Goal: Task Accomplishment & Management: Complete application form

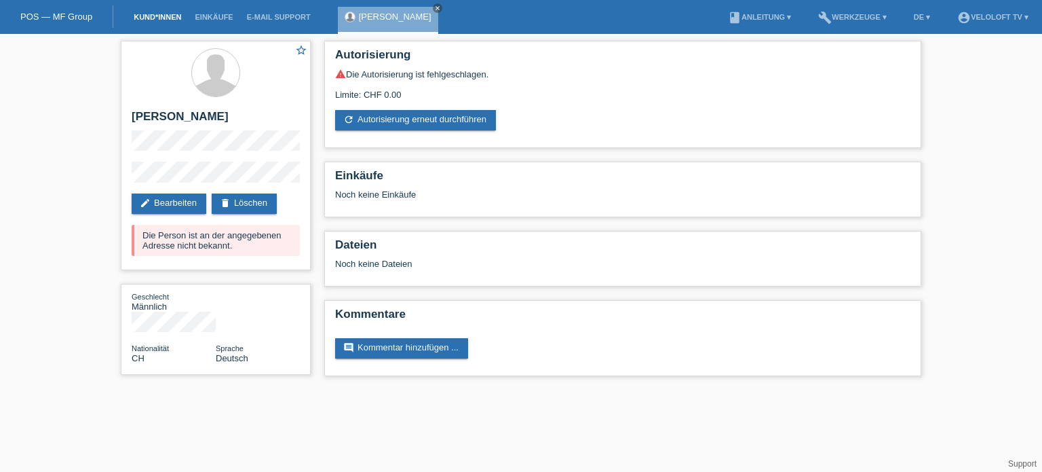
click at [154, 18] on link "Kund*innen" at bounding box center [157, 17] width 61 height 8
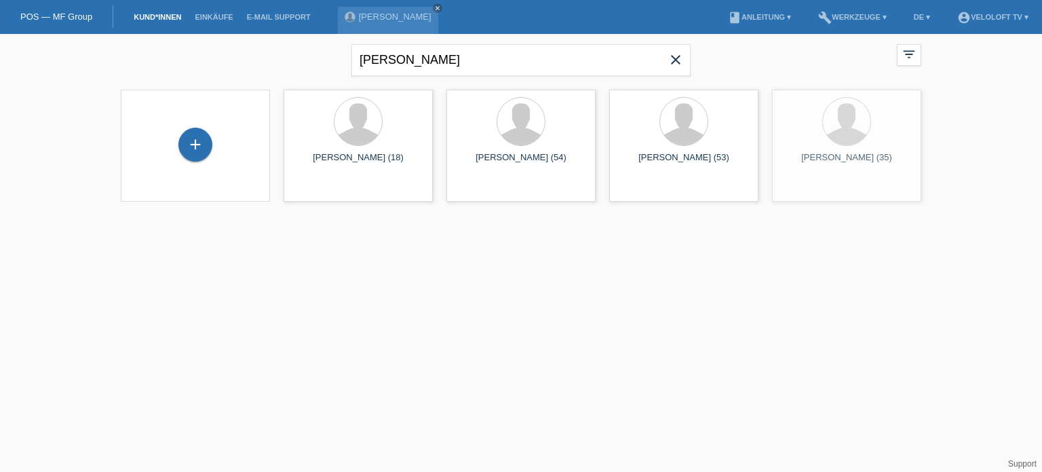
click at [675, 57] on icon "close" at bounding box center [676, 60] width 16 height 16
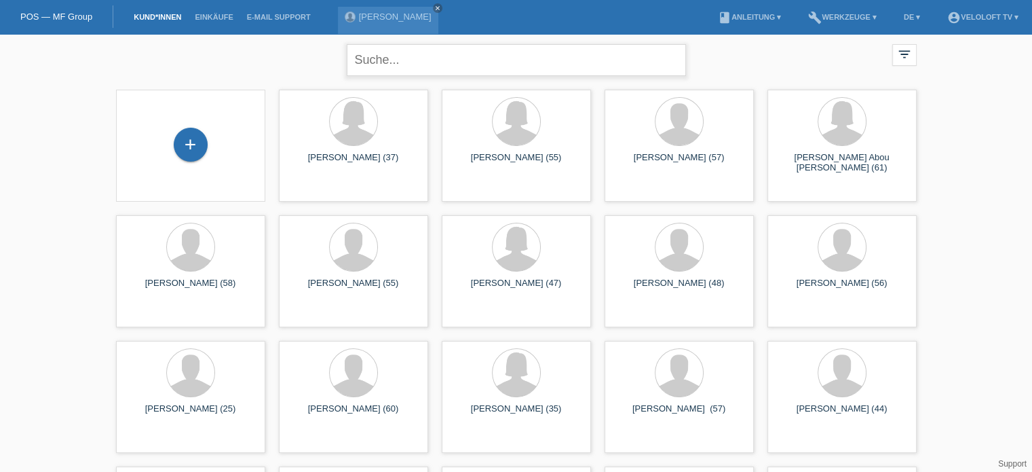
click at [443, 59] on input "text" at bounding box center [516, 60] width 339 height 32
click at [369, 60] on input "Denis Peter" at bounding box center [516, 60] width 339 height 32
click at [435, 60] on input "[PERSON_NAME]" at bounding box center [516, 60] width 339 height 32
type input "[PERSON_NAME]"
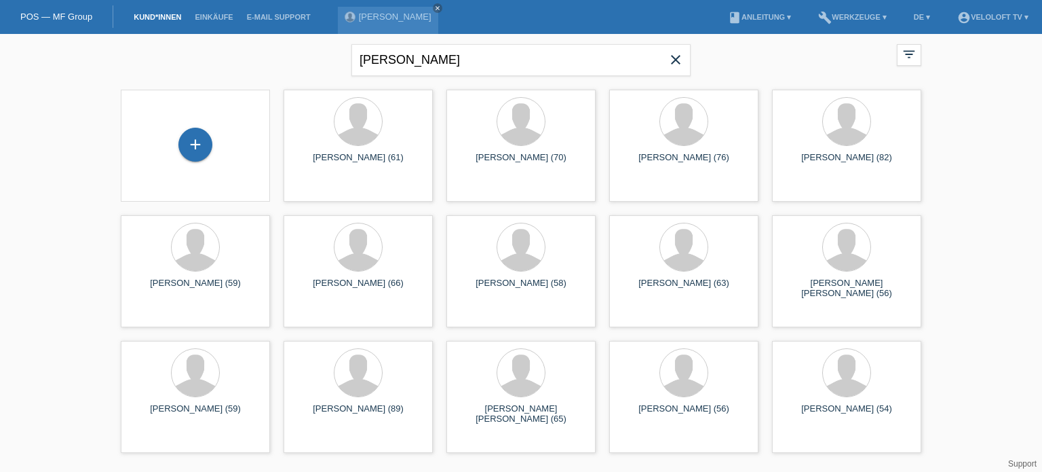
drag, startPoint x: 495, startPoint y: 79, endPoint x: 336, endPoint y: 67, distance: 159.3
click at [336, 67] on div "Dennis Peter close filter_list view_module Alle Kund*innen anzeigen star Markie…" at bounding box center [521, 58] width 814 height 49
copy form
drag, startPoint x: 196, startPoint y: 138, endPoint x: 239, endPoint y: 152, distance: 44.9
click at [198, 138] on div "+" at bounding box center [195, 145] width 34 height 34
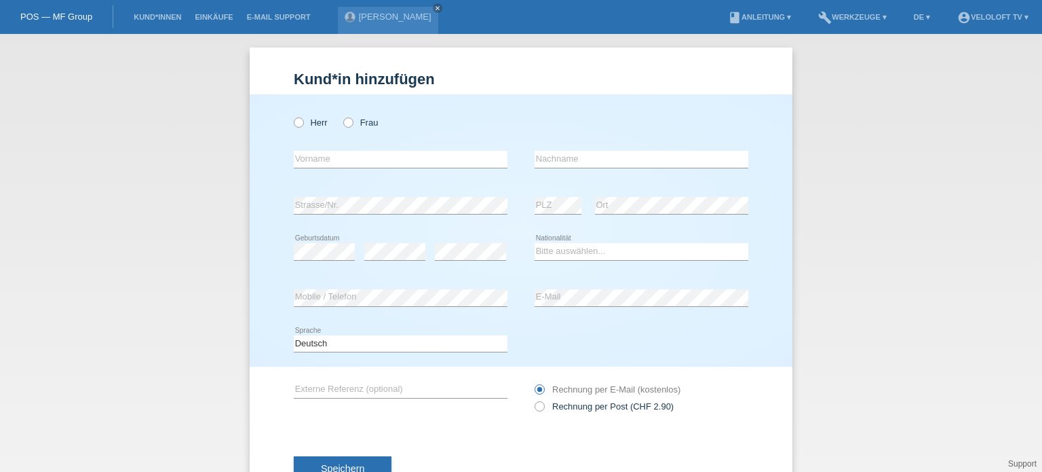
drag, startPoint x: 288, startPoint y: 121, endPoint x: 297, endPoint y: 147, distance: 27.9
click at [292, 115] on icon at bounding box center [292, 115] width 0 height 0
click at [294, 121] on input "Herr" at bounding box center [298, 121] width 9 height 9
radio input "true"
click at [297, 159] on input "text" at bounding box center [401, 159] width 214 height 17
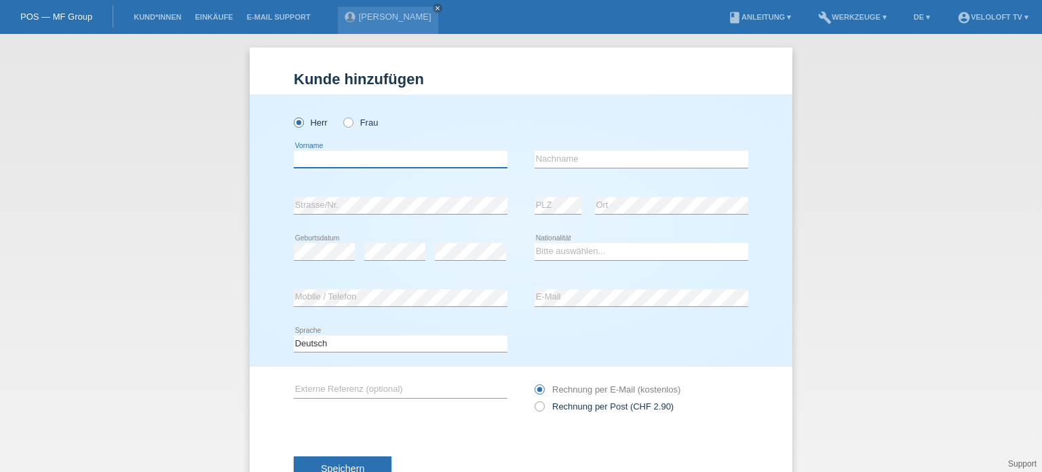
paste input "[PERSON_NAME]"
click at [335, 159] on input "[PERSON_NAME]" at bounding box center [401, 159] width 214 height 17
type input "[PERSON_NAME]"
click at [552, 157] on input "text" at bounding box center [642, 159] width 214 height 17
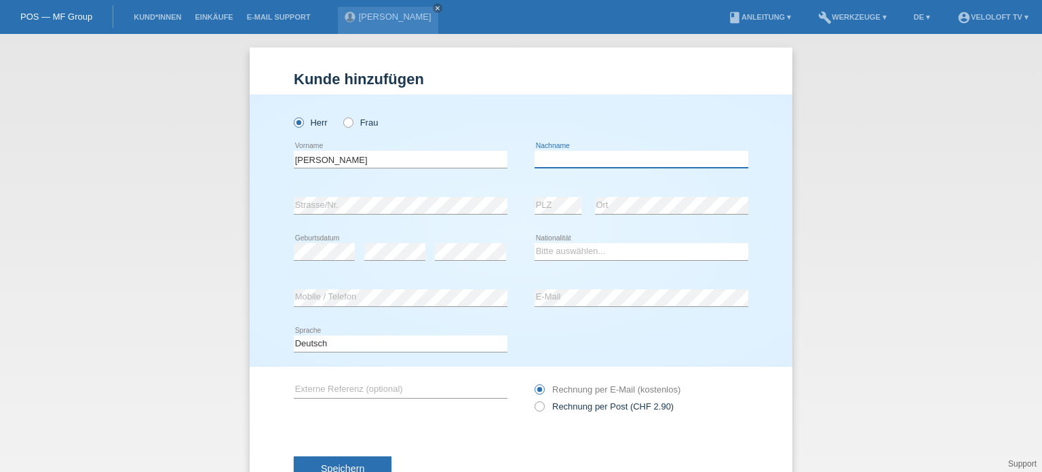
paste input "[PERSON_NAME]"
type input "[PERSON_NAME]"
click at [284, 203] on div "Herr Frau Dennis error Vorname C" at bounding box center [521, 230] width 543 height 272
click at [350, 195] on div "error Strasse/Nr." at bounding box center [401, 206] width 214 height 46
click at [562, 248] on select "Bitte auswählen... Schweiz Deutschland Liechtenstein Österreich ------------ Af…" at bounding box center [642, 251] width 214 height 16
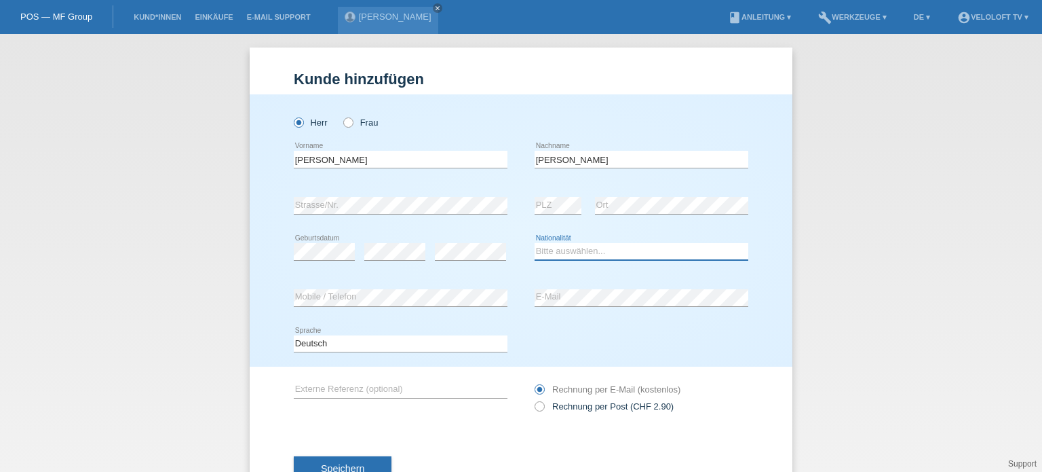
select select "DE"
click at [535, 243] on select "Bitte auswählen... Schweiz Deutschland Liechtenstein Österreich ------------ Af…" at bounding box center [642, 251] width 214 height 16
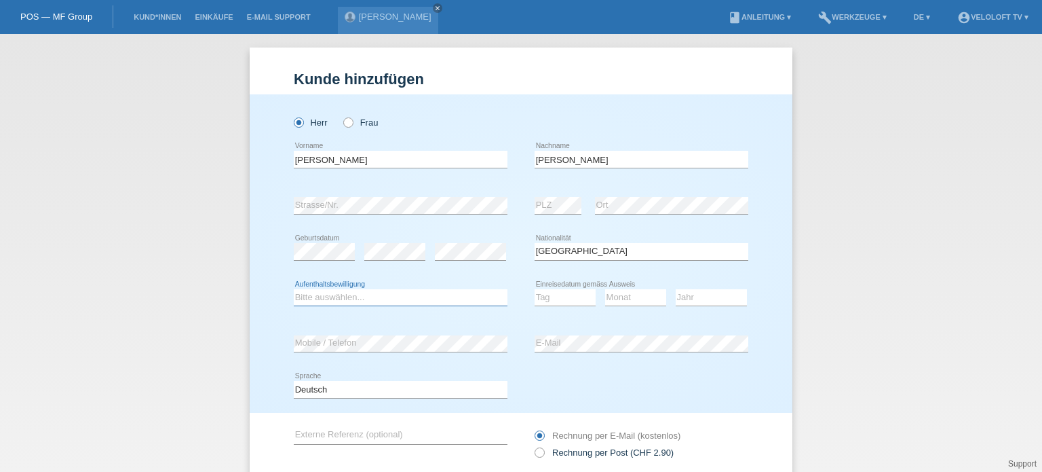
click at [335, 299] on select "Bitte auswählen... C B B - Flüchtlingsstatus Andere" at bounding box center [401, 297] width 214 height 16
click at [294, 289] on select "Bitte auswählen... C B B - Flüchtlingsstatus Andere" at bounding box center [401, 297] width 214 height 16
click at [375, 297] on select "Bitte auswählen... C B B - Flüchtlingsstatus Andere" at bounding box center [401, 297] width 214 height 16
select select "B"
click at [294, 289] on select "Bitte auswählen... C B B - Flüchtlingsstatus Andere" at bounding box center [401, 297] width 214 height 16
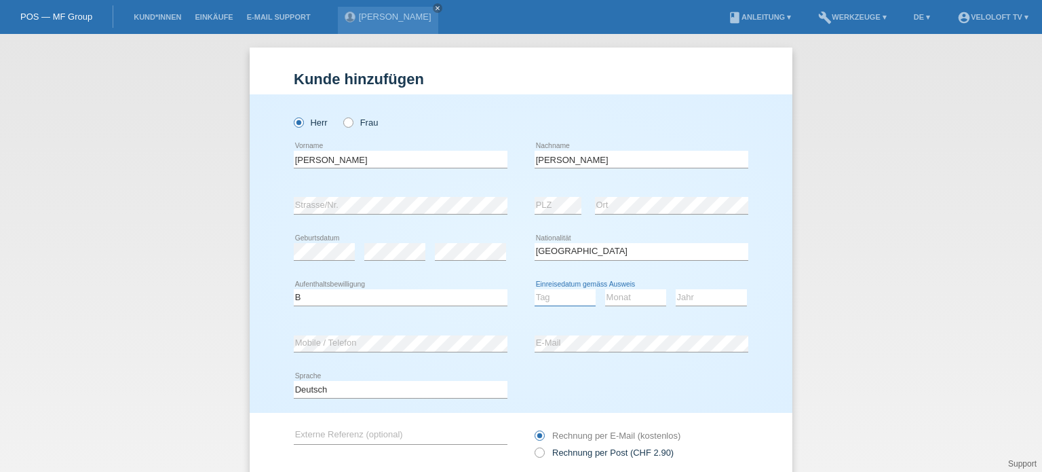
click at [549, 299] on select "Tag 01 02 03 04 05 06 07 08 09 10 11" at bounding box center [565, 297] width 61 height 16
click at [715, 298] on select "Jahr 2025 2024 2023 2022 2021 2020 2019 2018 2017 2016 2015 2014 2013 2012 2011…" at bounding box center [711, 297] width 71 height 16
click at [558, 297] on select "Tag 01 02 03 04 05 06 07 08 09 10 11" at bounding box center [565, 297] width 61 height 16
select select "11"
click at [535, 289] on select "Tag 01 02 03 04 05 06 07 08 09 10 11" at bounding box center [565, 297] width 61 height 16
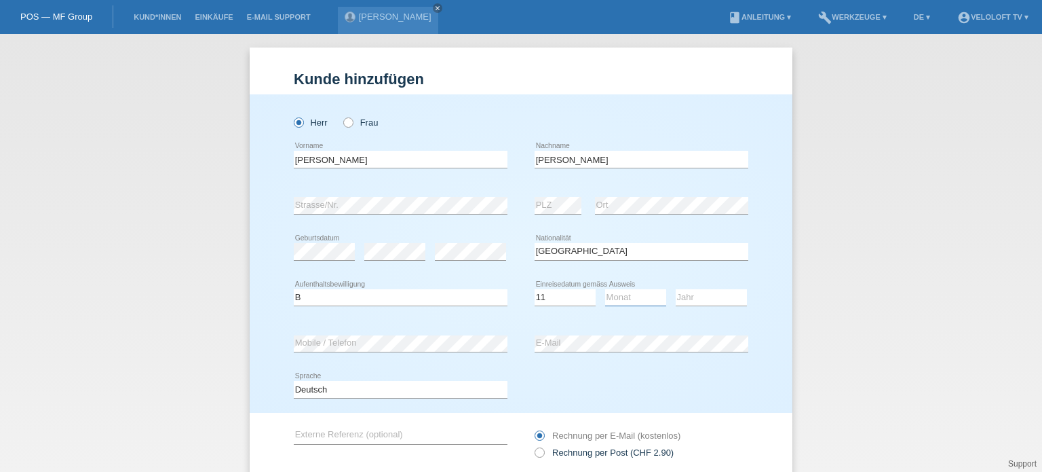
click at [629, 298] on select "Monat 01 02 03 04 05 06 07 08 09 10 11" at bounding box center [635, 297] width 61 height 16
select select "01"
click at [605, 289] on select "Monat 01 02 03 04 05 06 07 08 09 10 11" at bounding box center [635, 297] width 61 height 16
click at [698, 293] on select "Jahr 2025 2024 2023 2022 2021 2020 2019 2018 2017 2016 2015 2014 2013 2012 2011…" at bounding box center [711, 297] width 71 height 16
select select "2025"
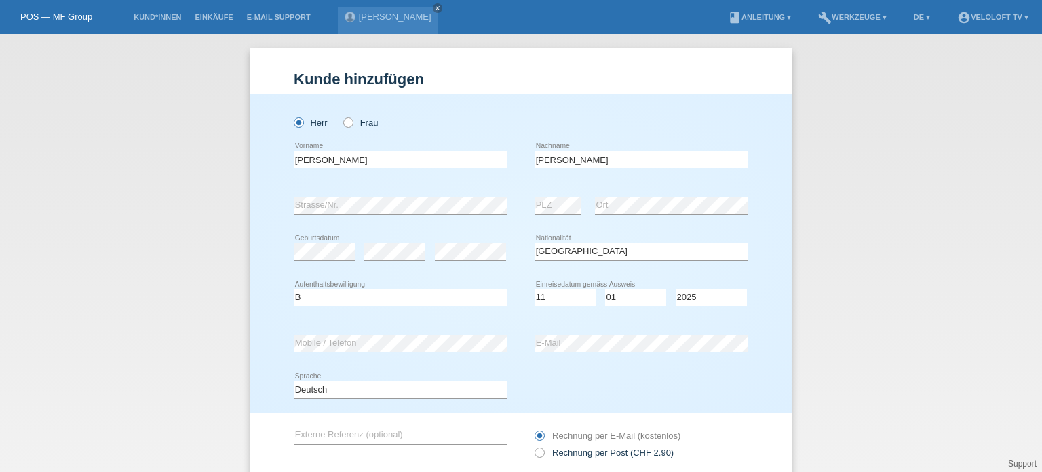
click at [676, 289] on select "Jahr 2025 2024 2023 2022 2021 2020 2019 2018 2017 2016 2015 2014 2013 2012 2011…" at bounding box center [711, 297] width 71 height 16
click at [299, 350] on div "error Mobile / Telefon" at bounding box center [401, 344] width 214 height 18
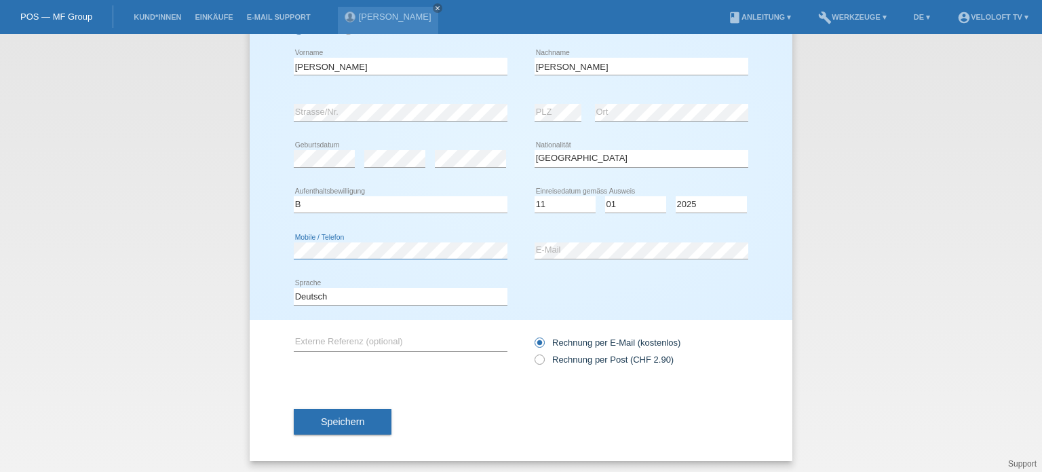
scroll to position [95, 0]
click at [347, 426] on button "Speichern" at bounding box center [343, 420] width 98 height 26
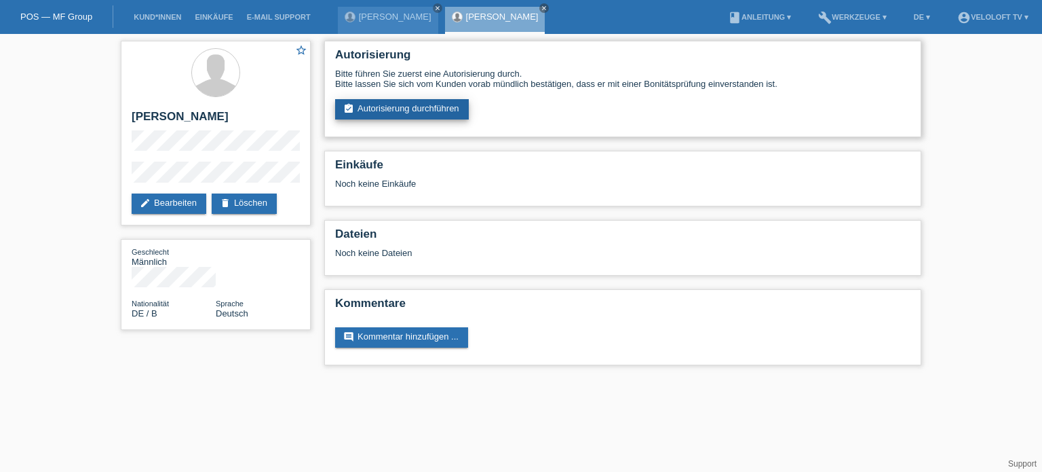
click at [431, 105] on link "assignment_turned_in Autorisierung durchführen" at bounding box center [402, 109] width 134 height 20
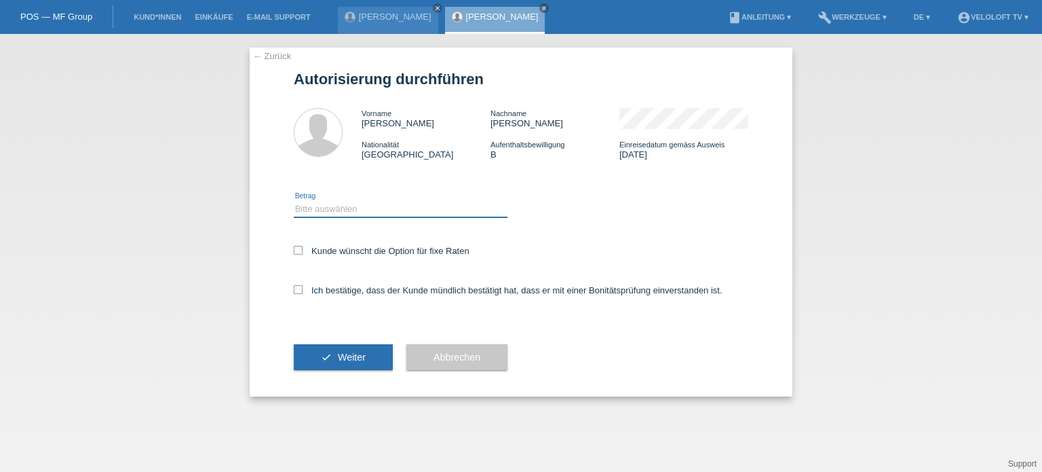
click at [333, 209] on select "Bitte auswählen CHF 1.00 - CHF 499.00 CHF 500.00 - CHF 1'999.00 CHF 2'000.00 - …" at bounding box center [401, 209] width 214 height 16
select select "3"
click at [294, 201] on select "Bitte auswählen CHF 1.00 - CHF 499.00 CHF 500.00 - CHF 1'999.00 CHF 2'000.00 - …" at bounding box center [401, 209] width 214 height 16
click at [299, 247] on icon at bounding box center [298, 250] width 9 height 9
click at [299, 247] on input "Kunde wünscht die Option für fixe Raten" at bounding box center [298, 250] width 9 height 9
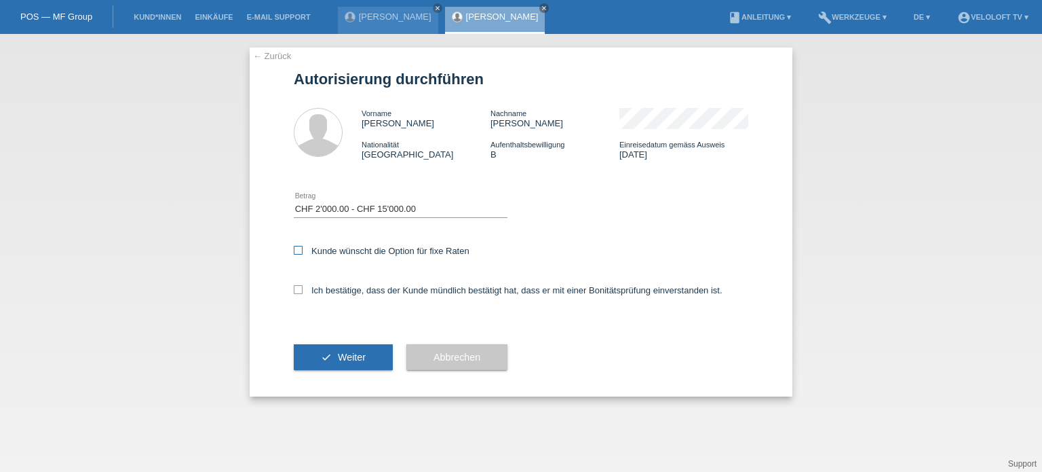
checkbox input "true"
click at [295, 290] on icon at bounding box center [298, 289] width 9 height 9
click at [295, 290] on input "Ich bestätige, dass der Kunde mündlich bestätigt hat, dass er mit einer Bonität…" at bounding box center [298, 289] width 9 height 9
checkbox input "true"
click at [345, 358] on span "Weiter" at bounding box center [352, 357] width 28 height 11
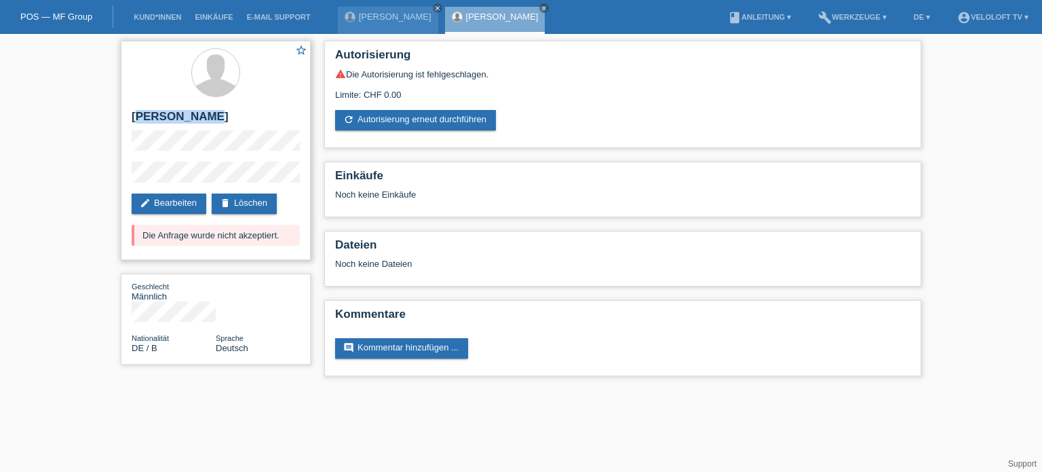
drag, startPoint x: 136, startPoint y: 118, endPoint x: 207, endPoint y: 117, distance: 71.3
click at [207, 117] on h2 "[PERSON_NAME]" at bounding box center [216, 120] width 168 height 20
click at [232, 114] on h2 "[PERSON_NAME]" at bounding box center [216, 120] width 168 height 20
drag, startPoint x: 129, startPoint y: 113, endPoint x: 214, endPoint y: 113, distance: 84.8
click at [214, 113] on div "star_border [PERSON_NAME] edit Bearbeiten delete Löschen Die Anfrage wurde nich…" at bounding box center [216, 150] width 190 height 219
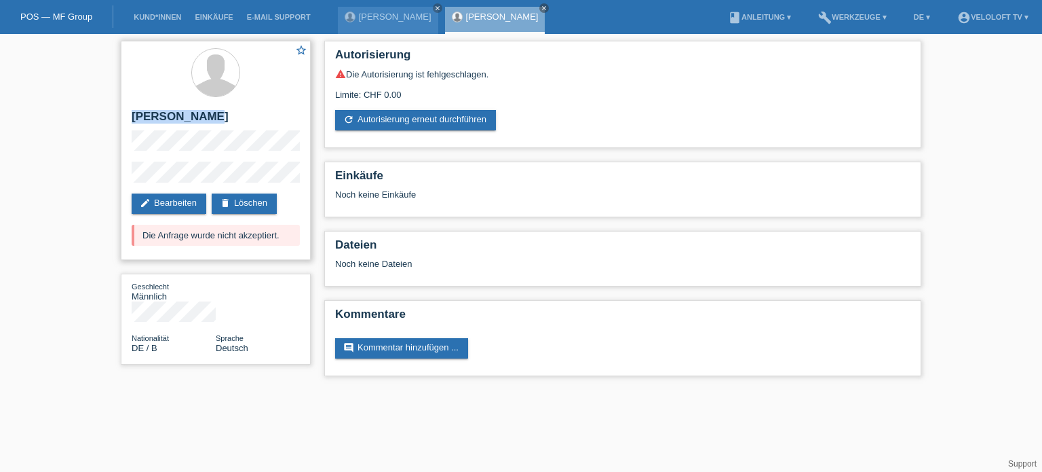
copy h2 "[PERSON_NAME]"
click at [262, 159] on div "star_border [PERSON_NAME] edit Bearbeiten delete Löschen Die Anfrage wurde nich…" at bounding box center [216, 150] width 190 height 219
click at [65, 105] on div "star_border Dennis Peter edit Bearbeiten delete Löschen Die Anfrage wurde nicht…" at bounding box center [521, 212] width 1042 height 356
click at [144, 151] on div "star_border Dennis Peter edit Bearbeiten delete Löschen Die Anfrage wurde nicht…" at bounding box center [216, 150] width 190 height 219
click at [141, 86] on div at bounding box center [216, 73] width 168 height 51
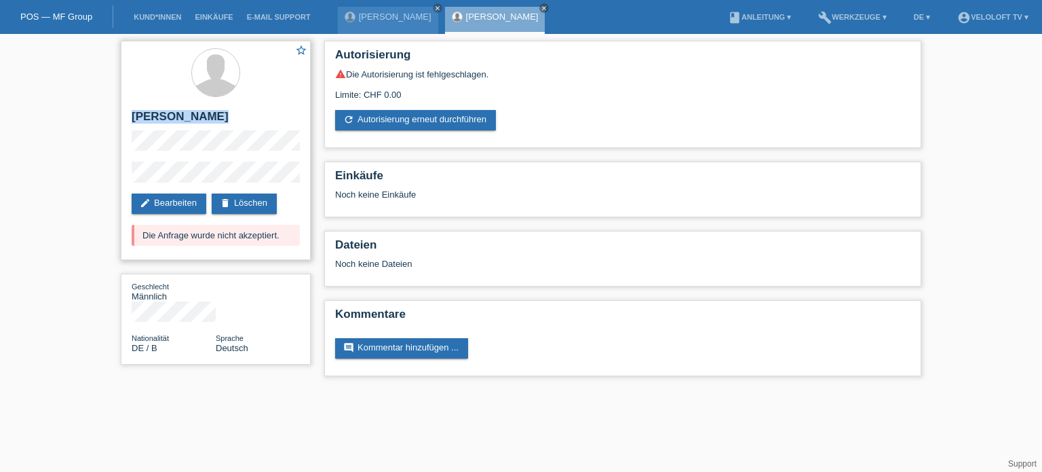
click at [248, 178] on div "star_border Dennis Peter edit Bearbeiten delete Löschen Die Anfrage wurde nicht…" at bounding box center [216, 150] width 190 height 219
copy div "[PERSON_NAME]"
drag, startPoint x: 142, startPoint y: 233, endPoint x: 285, endPoint y: 227, distance: 143.3
click at [285, 227] on div "Die Anfrage wurde nicht akzeptiert." at bounding box center [216, 235] width 168 height 21
copy div "Die Anfrage wurde nicht akzeptiert."
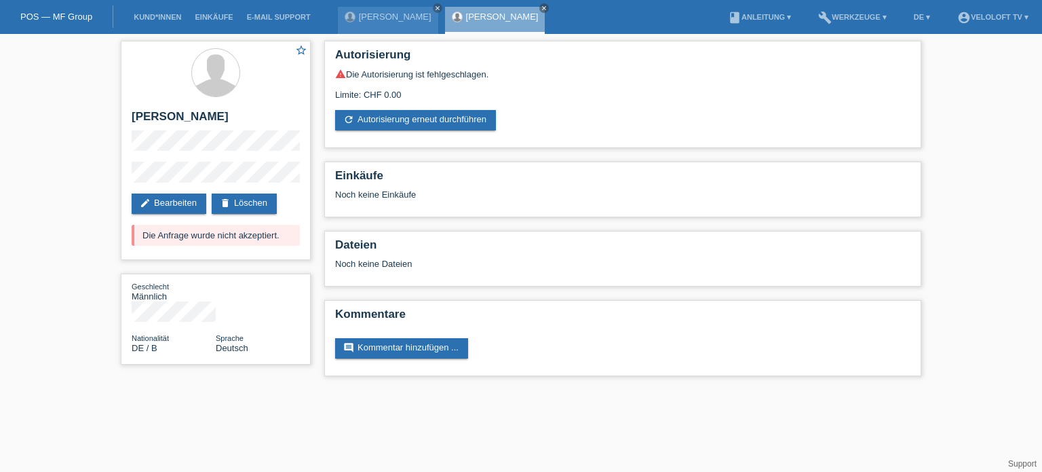
click at [12, 92] on div "star_border Dennis Peter edit Bearbeiten delete Löschen Die Anfrage wurde nicht…" at bounding box center [521, 212] width 1042 height 356
click at [163, 16] on link "Kund*innen" at bounding box center [157, 17] width 61 height 8
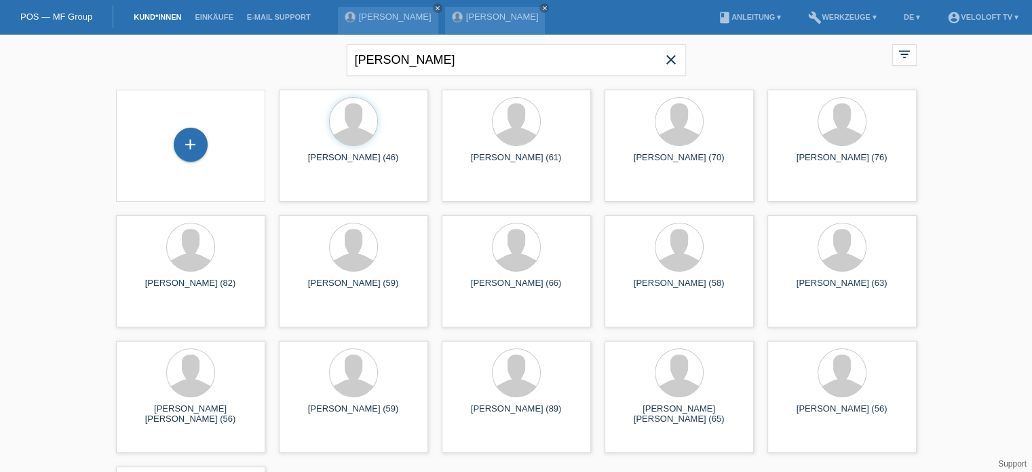
click at [671, 61] on icon "close" at bounding box center [671, 60] width 16 height 16
